Goal: Task Accomplishment & Management: Manage account settings

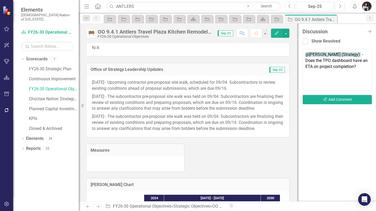
scroll to position [405, 0]
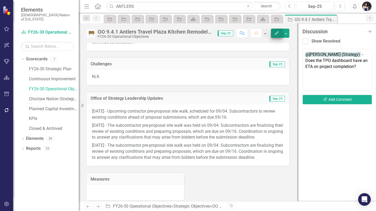
drag, startPoint x: 369, startPoint y: 31, endPoint x: 356, endPoint y: 36, distance: 14.7
click at [369, 31] on icon "Close Discussion Bar" at bounding box center [369, 31] width 5 height 4
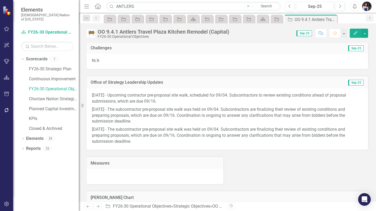
scroll to position [339, 0]
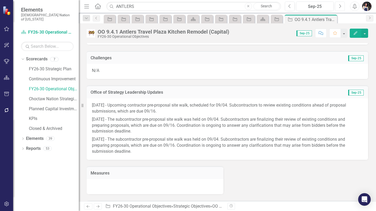
click at [340, 5] on icon "Next" at bounding box center [339, 6] width 3 height 5
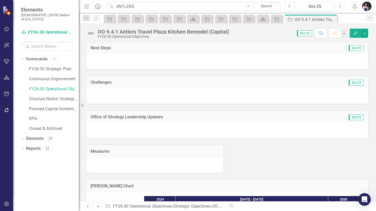
scroll to position [315, 0]
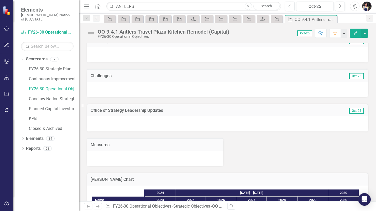
click at [163, 118] on div at bounding box center [227, 123] width 281 height 15
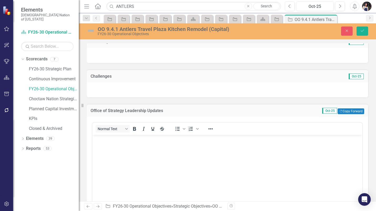
scroll to position [0, 0]
click at [155, 151] on body "Rich Text Area. Press ALT-0 for help." at bounding box center [227, 174] width 270 height 79
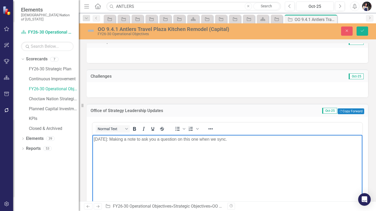
click at [106, 140] on p "[DATE]: Making a note to ask you a question on this one when we sync." at bounding box center [227, 139] width 267 height 6
click at [210, 126] on icon "Reveal or hide additional toolbar items" at bounding box center [210, 129] width 6 height 6
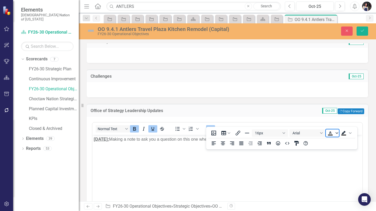
click at [337, 134] on icon "Text color Black" at bounding box center [337, 133] width 3 height 3
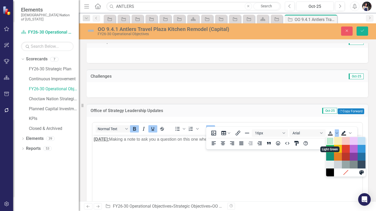
click at [329, 142] on div "Light Green" at bounding box center [330, 141] width 6 height 6
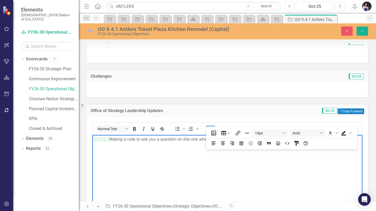
click at [161, 177] on body "[DATE]: Making a note to ask you a question on this one when we sync." at bounding box center [227, 174] width 270 height 79
click at [351, 133] on icon "Background color Black" at bounding box center [350, 133] width 3 height 2
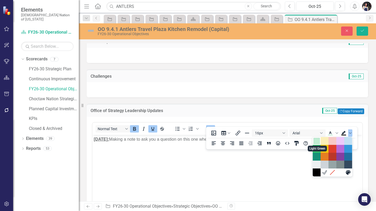
drag, startPoint x: 315, startPoint y: 142, endPoint x: 202, endPoint y: 20, distance: 166.1
click at [315, 142] on div "Light Green" at bounding box center [317, 141] width 6 height 6
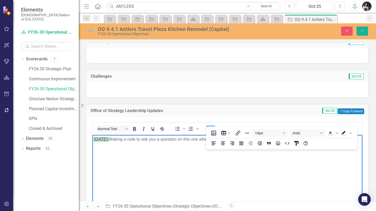
click at [240, 168] on body "[DATE]: Making a note to ask you a question on this one when we sync." at bounding box center [227, 174] width 270 height 79
drag, startPoint x: 361, startPoint y: 31, endPoint x: 329, endPoint y: 44, distance: 34.1
click at [361, 32] on icon "Save" at bounding box center [362, 31] width 5 height 4
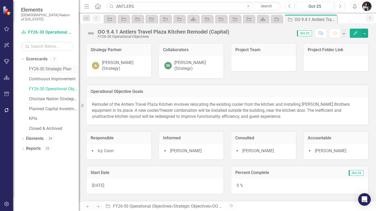
click at [52, 66] on link "FY26-30 Strategic Plan" at bounding box center [54, 69] width 50 height 6
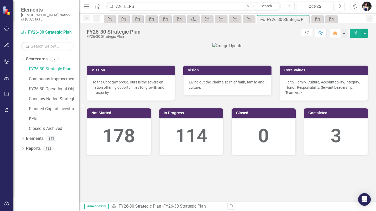
click at [87, 19] on icon "Dropdown" at bounding box center [86, 19] width 5 height 4
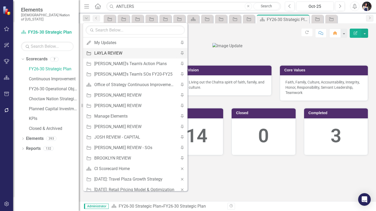
click at [112, 53] on div "LAYLA REVIEW" at bounding box center [134, 53] width 80 height 7
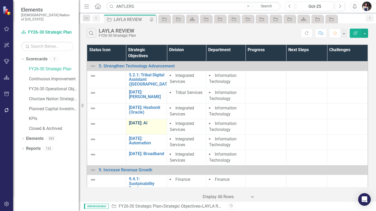
click at [144, 122] on link "[DATE]: AI" at bounding box center [146, 123] width 35 height 5
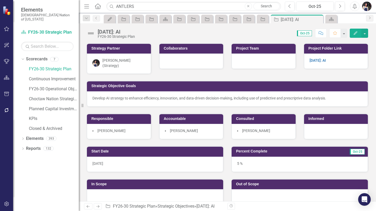
click at [89, 7] on icon "Menu" at bounding box center [86, 6] width 7 height 6
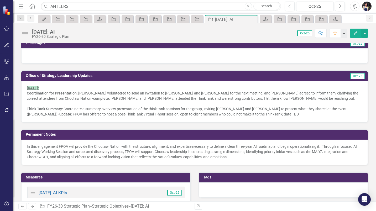
scroll to position [236, 0]
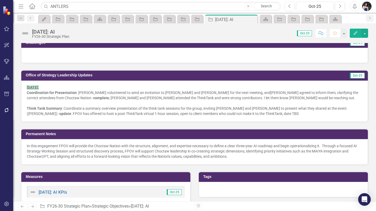
drag, startPoint x: 272, startPoint y: 95, endPoint x: 281, endPoint y: 96, distance: 9.0
click at [280, 95] on div "Coordination for Presentation : [PERSON_NAME] volunteered to send an invitation…" at bounding box center [195, 95] width 336 height 11
click at [22, 20] on div "Dropdown" at bounding box center [20, 18] width 7 height 6
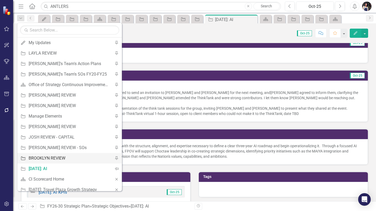
click at [43, 156] on div "BROOKLYN REVIEW" at bounding box center [69, 158] width 80 height 7
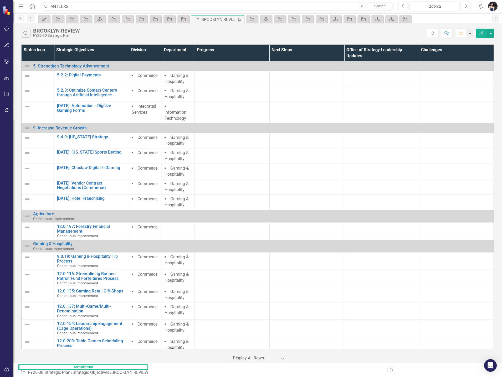
click at [20, 18] on icon "button" at bounding box center [20, 18] width 3 height 1
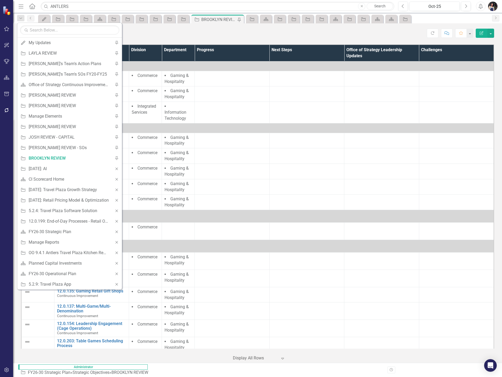
click at [24, 6] on icon "Menu" at bounding box center [21, 6] width 7 height 6
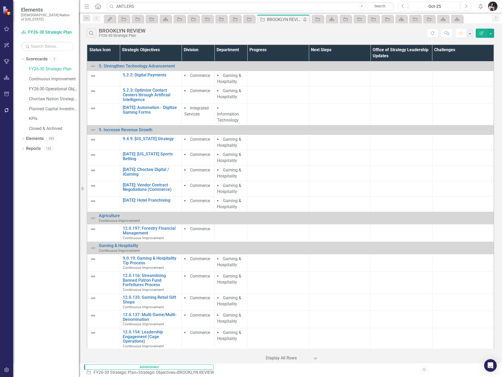
click at [63, 86] on link "FY26-30 Operational Objectives" at bounding box center [54, 89] width 50 height 6
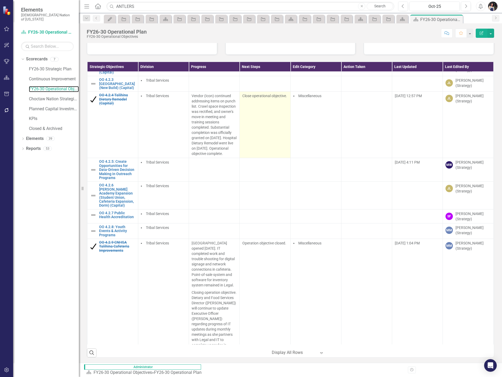
scroll to position [158, 0]
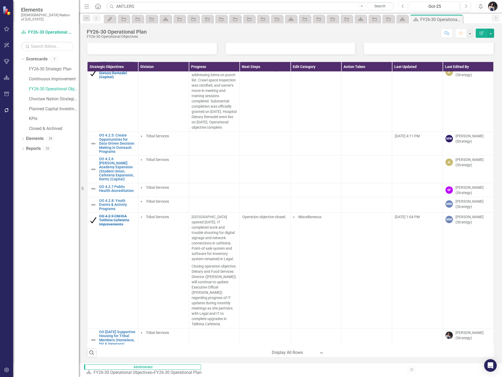
drag, startPoint x: 404, startPoint y: 4, endPoint x: 402, endPoint y: 7, distance: 2.9
click at [376, 5] on icon "Previous" at bounding box center [402, 6] width 3 height 5
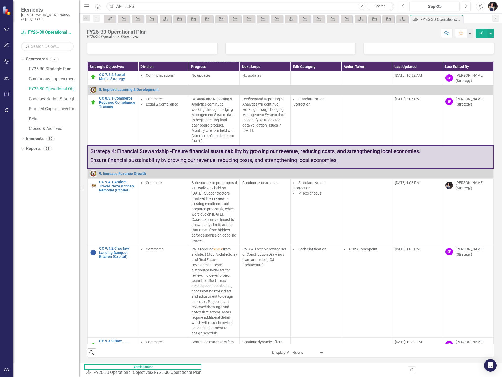
scroll to position [1759, 0]
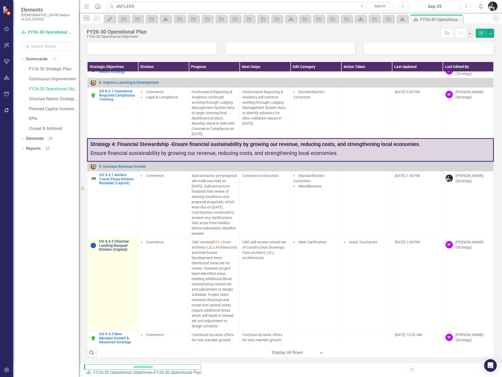
click at [122, 211] on link "OO 9.4.2 Choctaw Landing Banquet Kitchen (Capital)" at bounding box center [117, 245] width 36 height 12
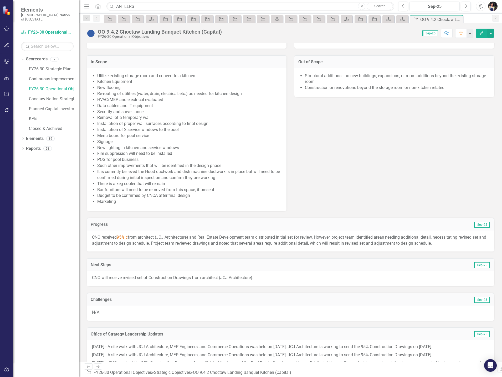
scroll to position [53, 0]
